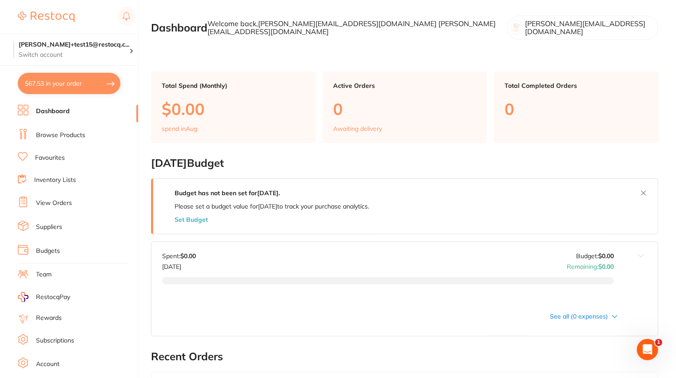
click at [78, 135] on link "Browse Products" at bounding box center [60, 135] width 49 height 9
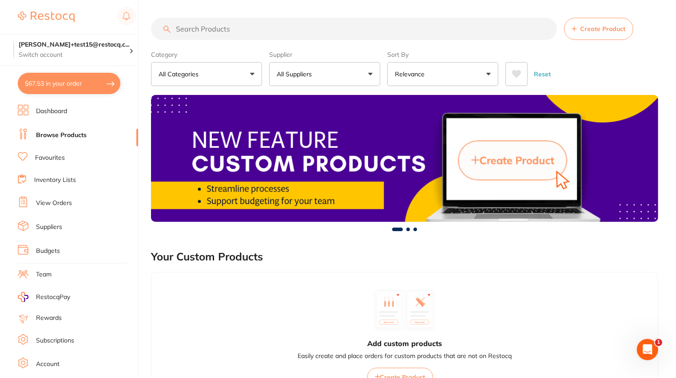
click at [283, 27] on input "search" at bounding box center [354, 29] width 406 height 22
paste input "KE-818-1308"
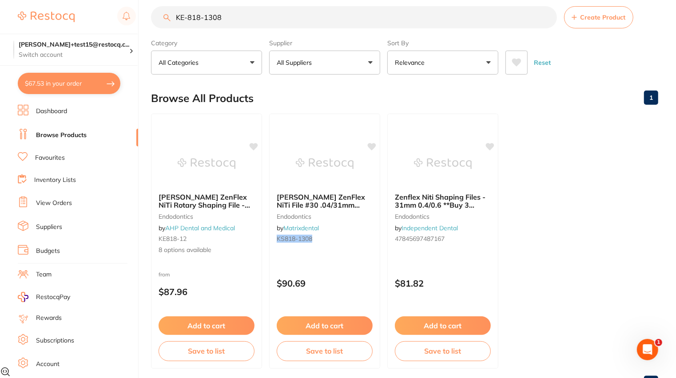
scroll to position [18, 0]
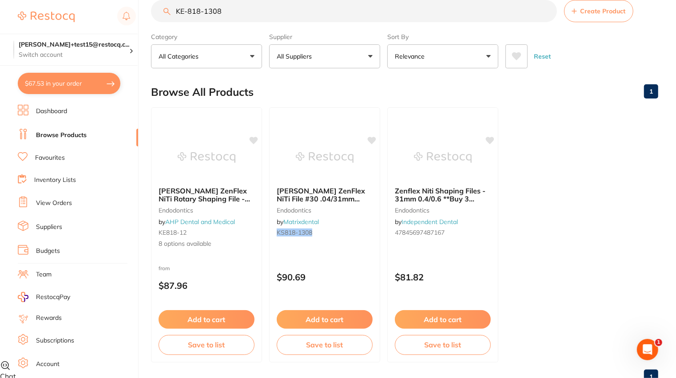
type input "KE-818-1308"
click at [358, 60] on button "All Suppliers" at bounding box center [324, 56] width 111 height 24
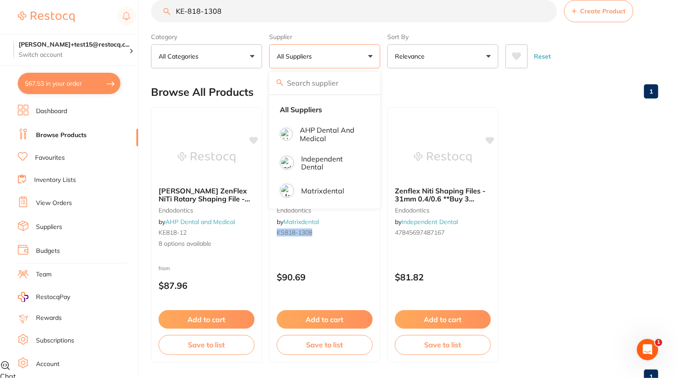
click at [315, 7] on input "KE-818-1308" at bounding box center [354, 11] width 406 height 22
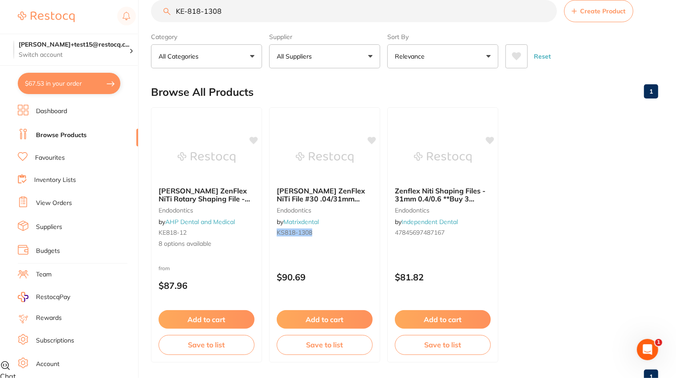
type textarea "8"
drag, startPoint x: 242, startPoint y: 11, endPoint x: 88, endPoint y: 11, distance: 154.6
click at [88, 11] on div "$67.53 trisha+test15@restocq.c... Switch account trisha+test15@restocq.com $67.…" at bounding box center [338, 171] width 676 height 378
paste input "20102005"
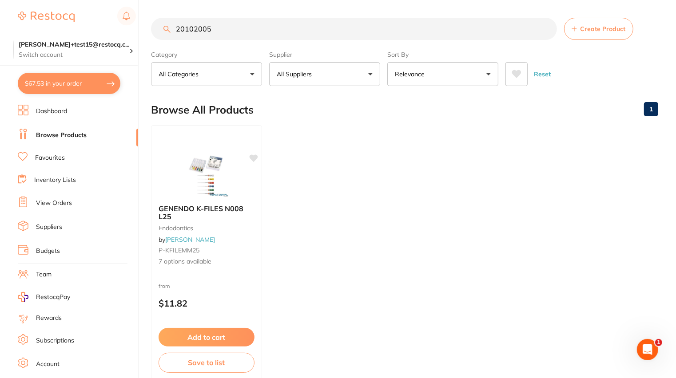
scroll to position [0, 0]
drag, startPoint x: 263, startPoint y: 25, endPoint x: 160, endPoint y: 26, distance: 102.6
click at [160, 26] on input "20102005" at bounding box center [354, 29] width 406 height 22
paste input "KE-818-1257"
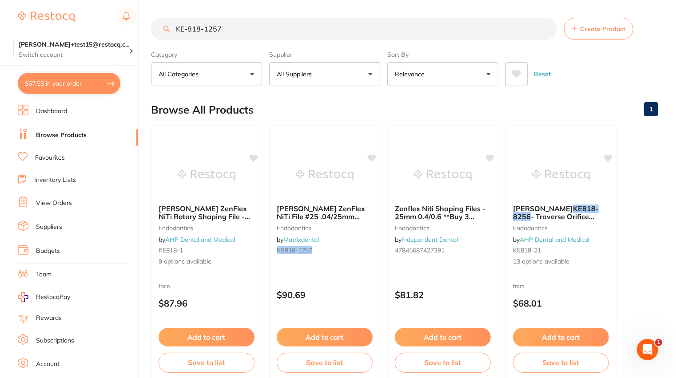
drag, startPoint x: 234, startPoint y: 29, endPoint x: 127, endPoint y: 29, distance: 106.6
click at [127, 29] on div "$67.53 trisha+test15@restocq.c... Switch account trisha+test15@restocq.com $67.…" at bounding box center [338, 189] width 676 height 378
paste input "220"
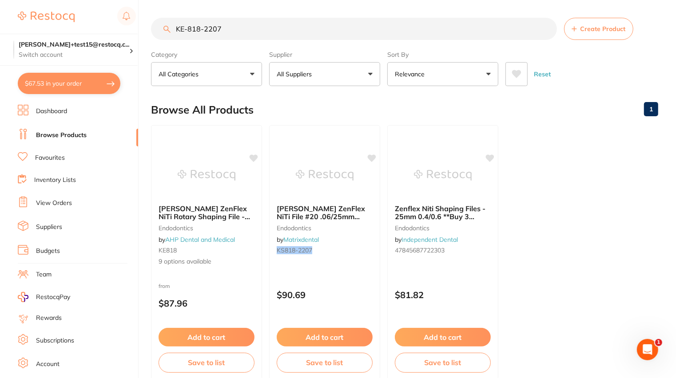
drag, startPoint x: 235, startPoint y: 31, endPoint x: 127, endPoint y: 31, distance: 108.0
click at [127, 31] on div "$67.53 trisha+test15@restocq.c... Switch account trisha+test15@restocq.com $67.…" at bounding box center [338, 189] width 676 height 378
paste input "DL2960"
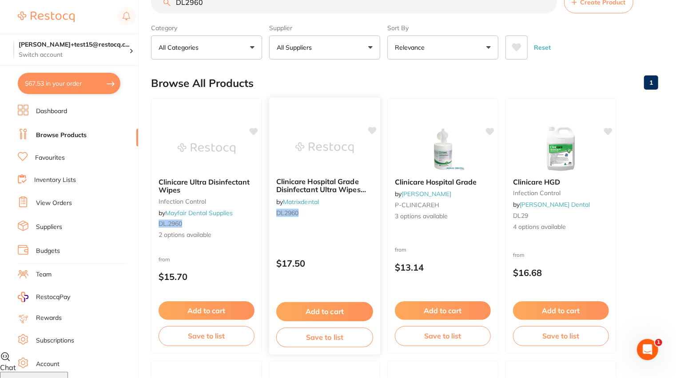
scroll to position [30, 0]
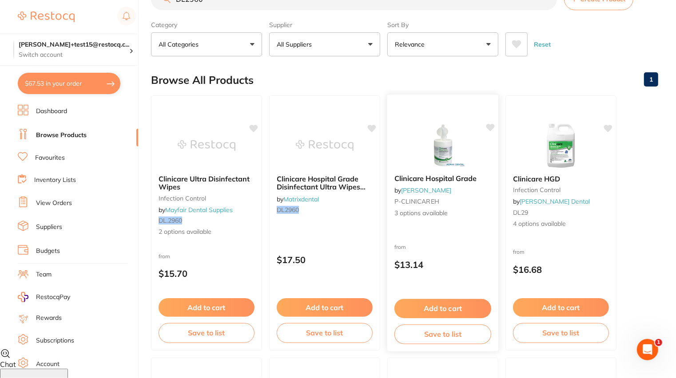
click at [461, 232] on div "Clinicare Hospital Grade by Adam Dental P-CLINICAREH 3 options available from $…" at bounding box center [443, 223] width 112 height 258
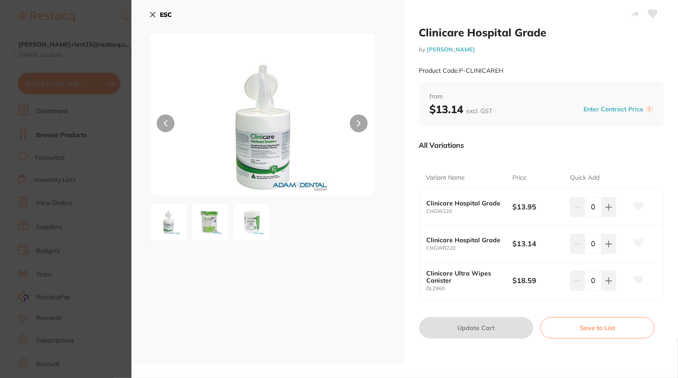
click at [81, 171] on section "Clinicare Hospital Grade by Adam Dental Product Code: P-CLINICAREH ESC Clinicar…" at bounding box center [339, 189] width 678 height 378
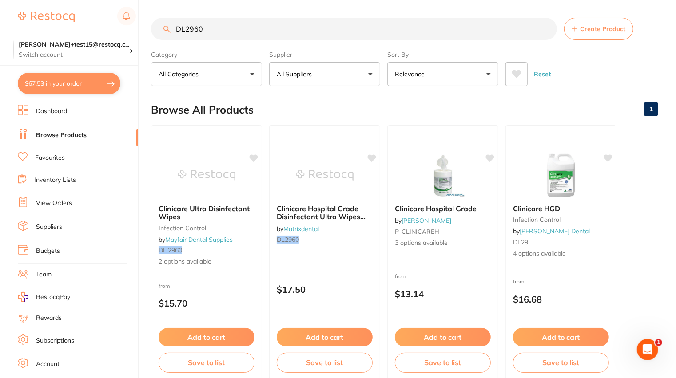
click at [234, 24] on input "DL2960" at bounding box center [354, 29] width 406 height 22
click at [241, 31] on input "DL2960" at bounding box center [354, 29] width 406 height 22
drag, startPoint x: 455, startPoint y: 27, endPoint x: 184, endPoint y: 12, distance: 271.4
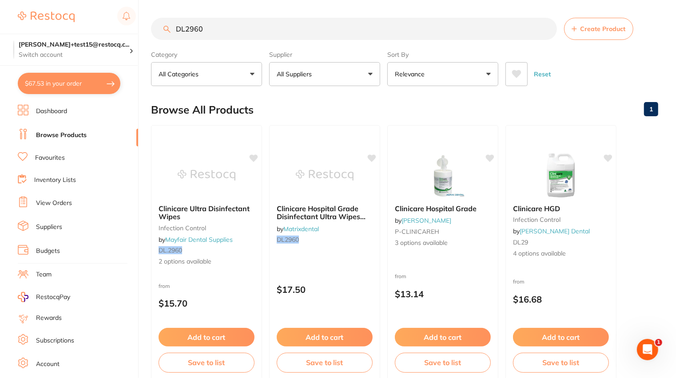
paste input "P-KEZENNITIFILE-MP"
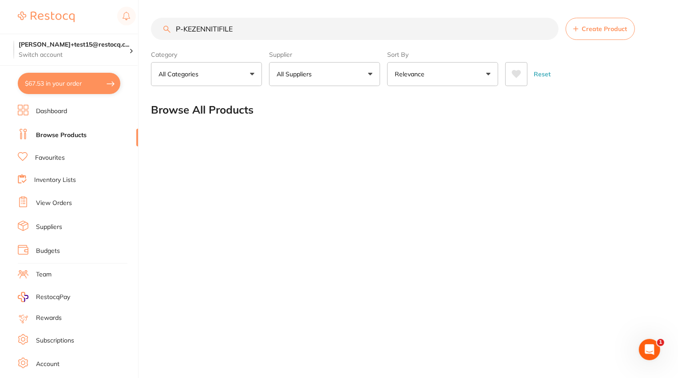
drag, startPoint x: 240, startPoint y: 31, endPoint x: 104, endPoint y: 22, distance: 136.3
click at [104, 22] on div "$67.53 trisha+test15@restocq.c... Switch account trisha+test15@restocq.com $67.…" at bounding box center [339, 189] width 678 height 378
paste input "KE-818-2207"
type input "KE-818-2207"
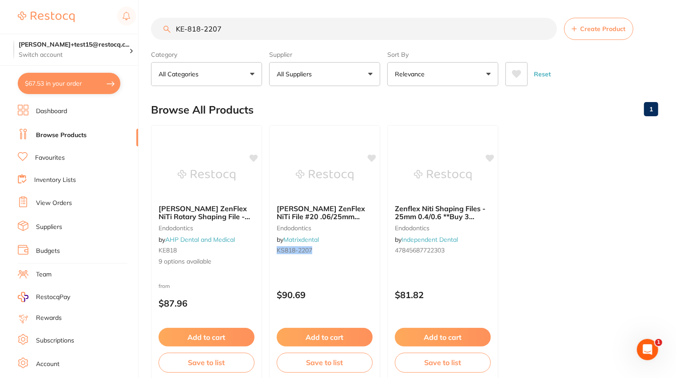
click at [543, 32] on input "KE-818-2207" at bounding box center [354, 29] width 406 height 22
click at [547, 31] on input "KE-818-2207" at bounding box center [354, 29] width 406 height 22
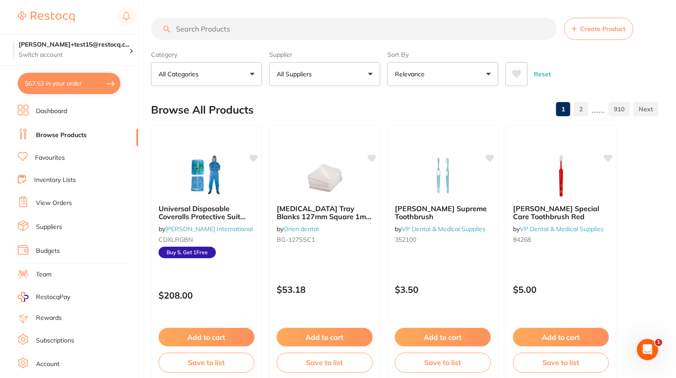
click at [360, 73] on button "All Suppliers" at bounding box center [324, 74] width 111 height 24
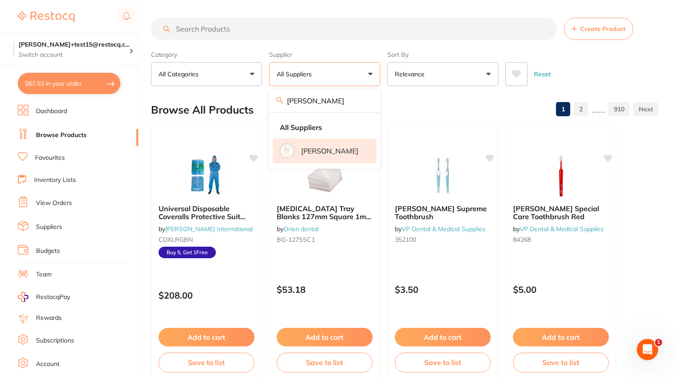
type input "henry"
click at [336, 153] on p "[PERSON_NAME]" at bounding box center [329, 151] width 57 height 8
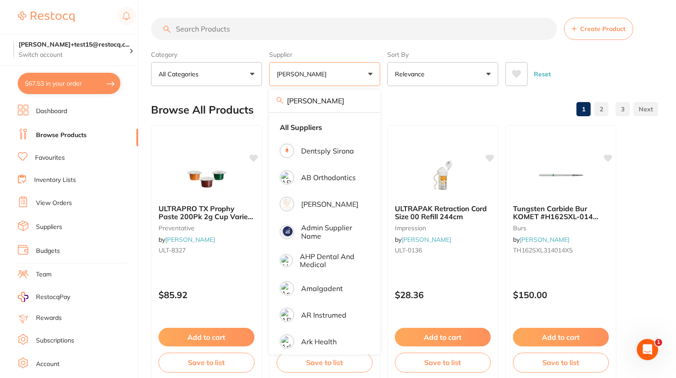
click at [291, 29] on input "search" at bounding box center [354, 29] width 406 height 22
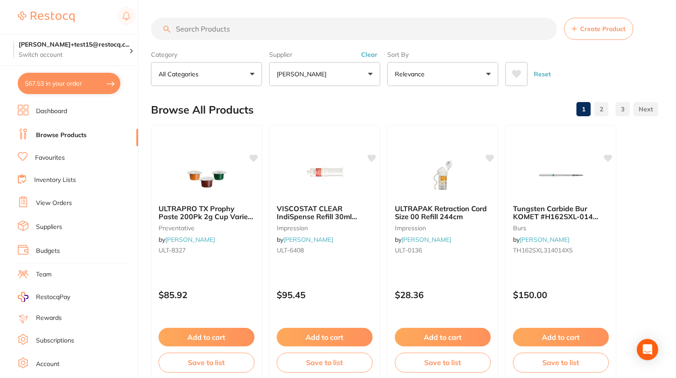
paste input "KE-818-2207"
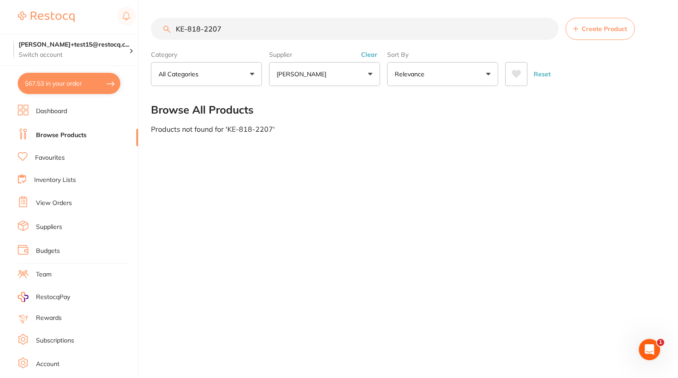
type input "KE-818-2207"
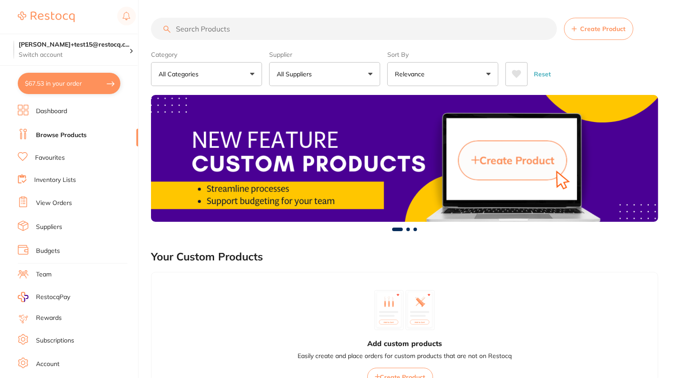
click at [254, 27] on input "search" at bounding box center [354, 29] width 406 height 22
paste input "KE-818-2207"
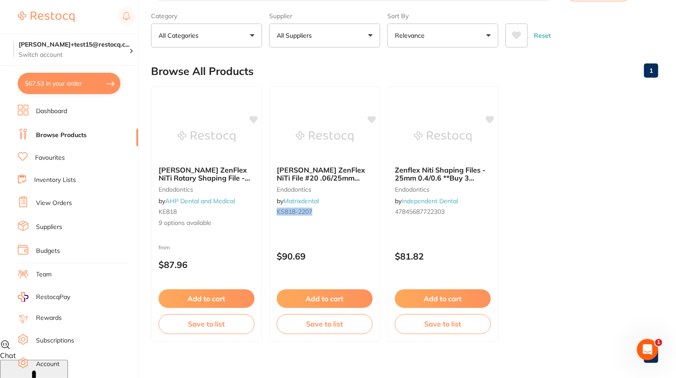
scroll to position [48, 0]
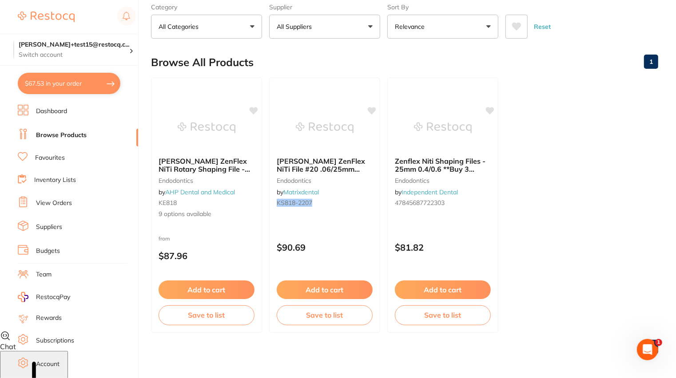
type input "KE-818-2207"
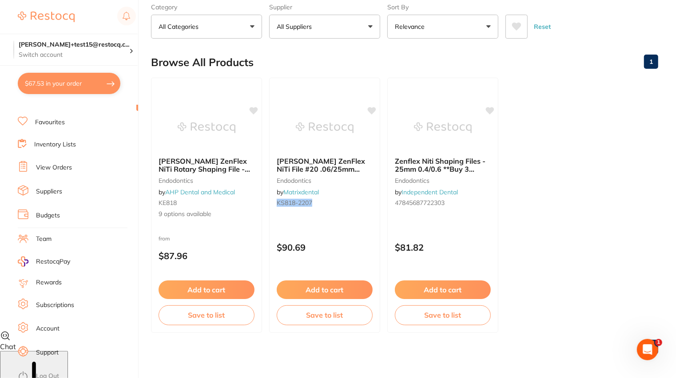
click at [87, 360] on ul "Dashboard Browse Products Favourites Inventory Lists View Orders Suppliers Budg…" at bounding box center [78, 222] width 120 height 307
click at [43, 375] on link "Log Out" at bounding box center [47, 376] width 23 height 9
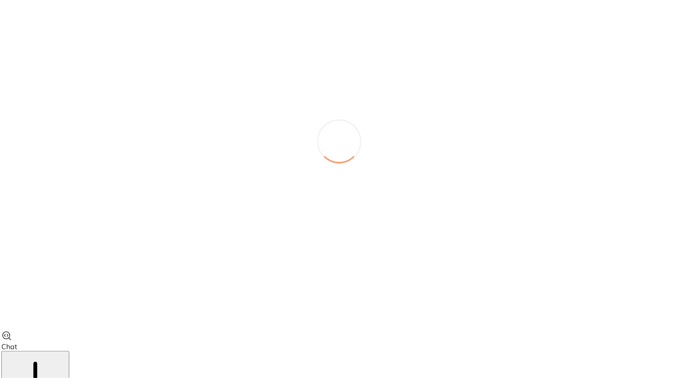
scroll to position [0, 0]
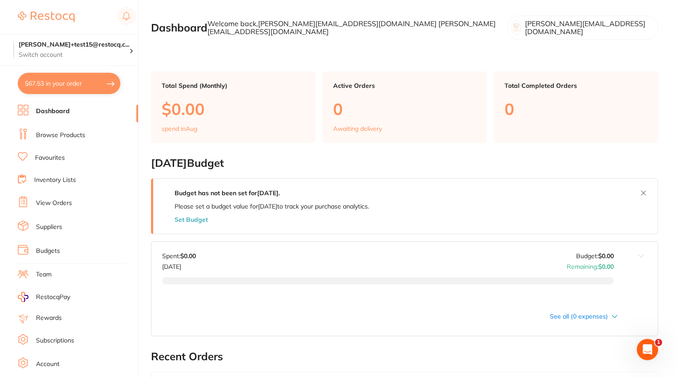
click at [67, 138] on link "Browse Products" at bounding box center [60, 135] width 49 height 9
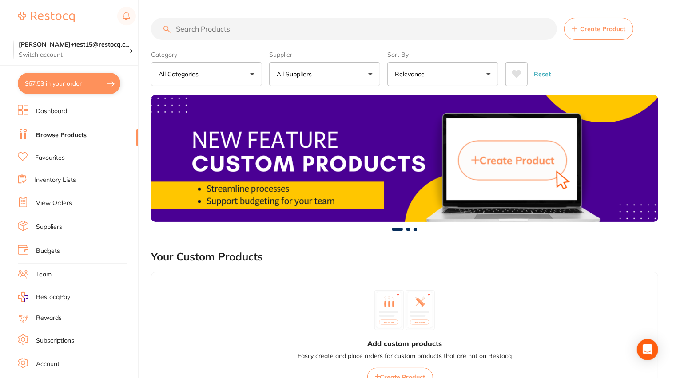
click at [218, 25] on input "search" at bounding box center [354, 29] width 406 height 22
paste input "KE-818-2207"
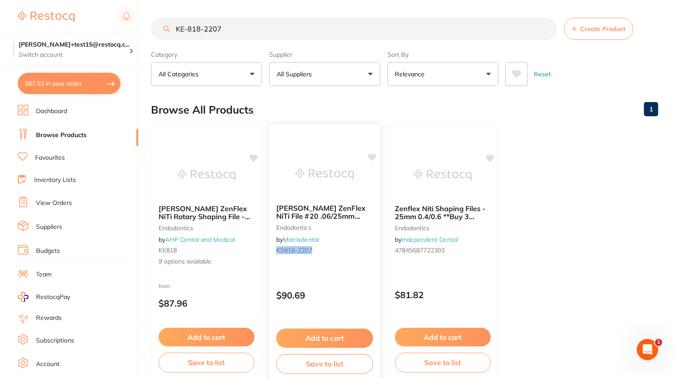
scroll to position [48, 0]
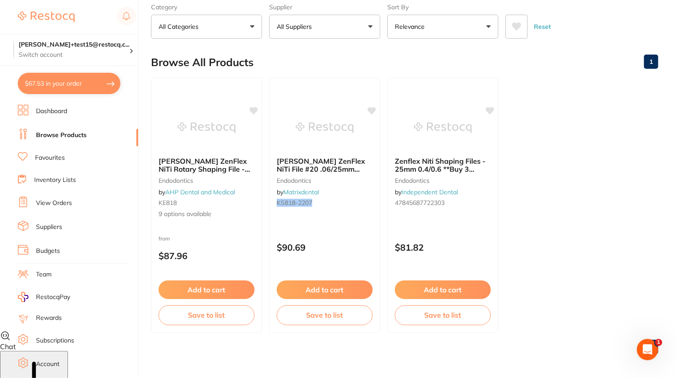
type input "KE-818-2207"
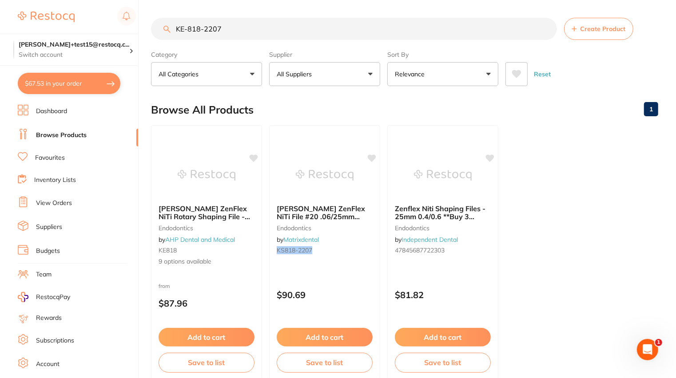
type textarea "07"
drag, startPoint x: 249, startPoint y: 32, endPoint x: 124, endPoint y: 30, distance: 124.8
click at [124, 30] on div "$67.53 trisha+test15@restocq.c... Switch account trisha+test15@restocq.com $67.…" at bounding box center [338, 189] width 676 height 378
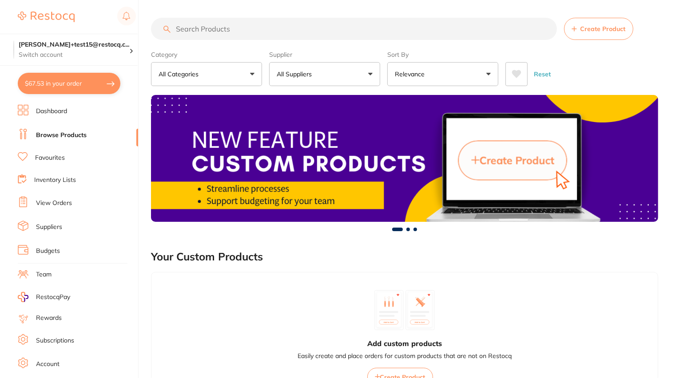
click at [235, 29] on input "search" at bounding box center [354, 29] width 406 height 22
paste input "KE-818-2207"
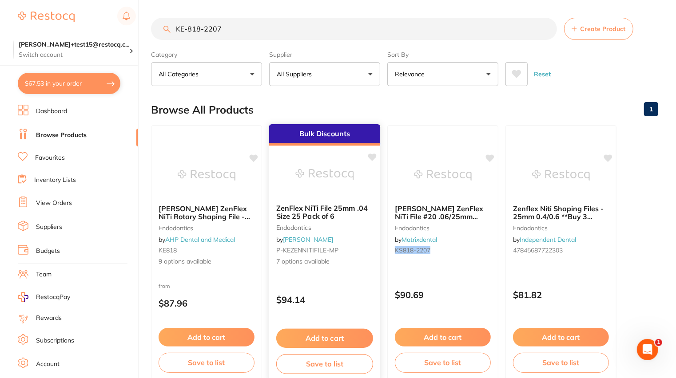
type input "KE-818-2207"
